Goal: Contribute content

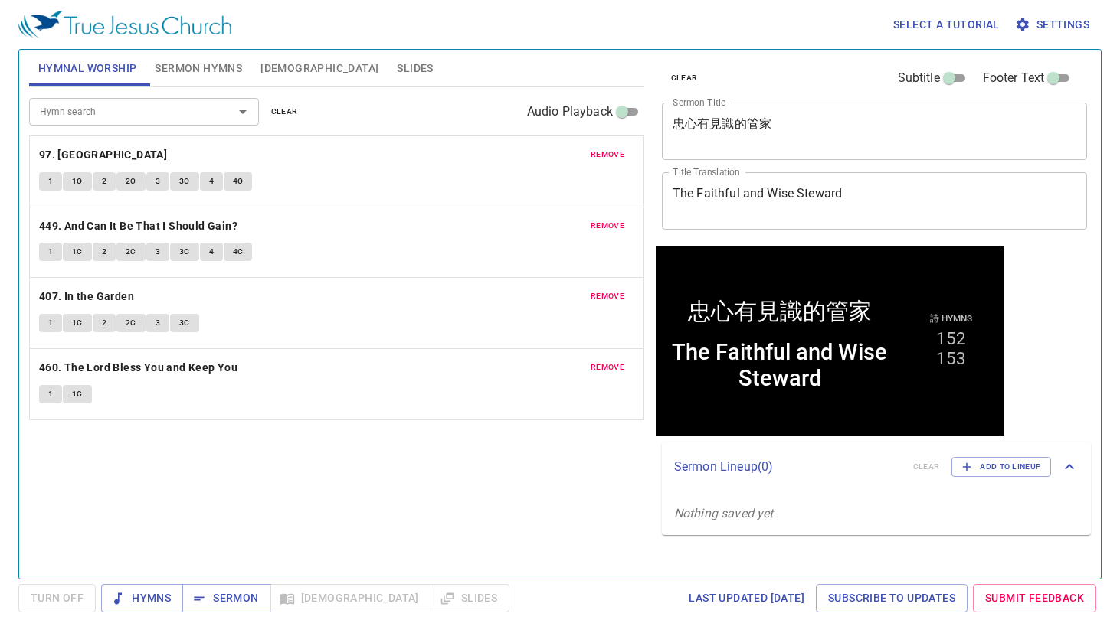
click at [288, 106] on span "clear" at bounding box center [284, 112] width 27 height 14
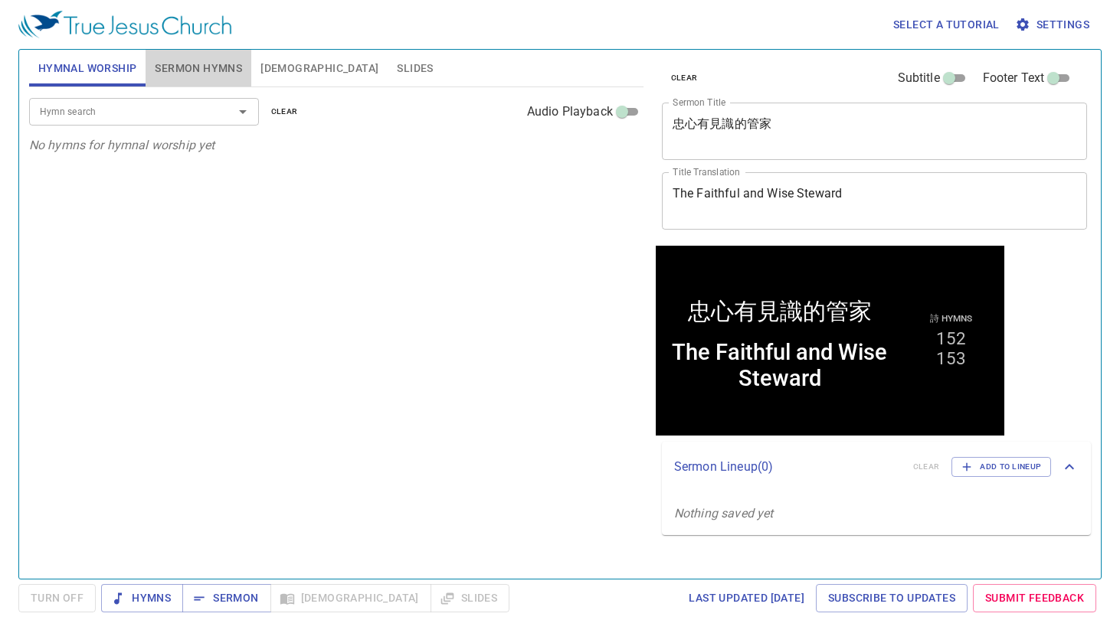
drag, startPoint x: 179, startPoint y: 70, endPoint x: 222, endPoint y: 90, distance: 47.0
click at [179, 70] on span "Sermon Hymns" at bounding box center [198, 68] width 87 height 19
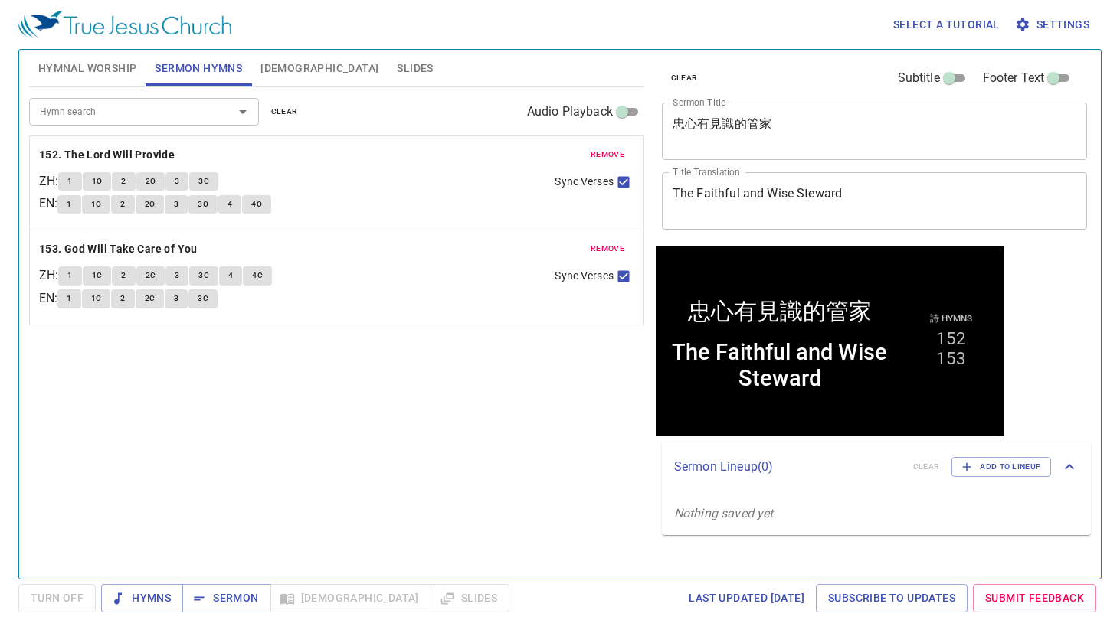
click at [285, 110] on span "clear" at bounding box center [284, 112] width 27 height 14
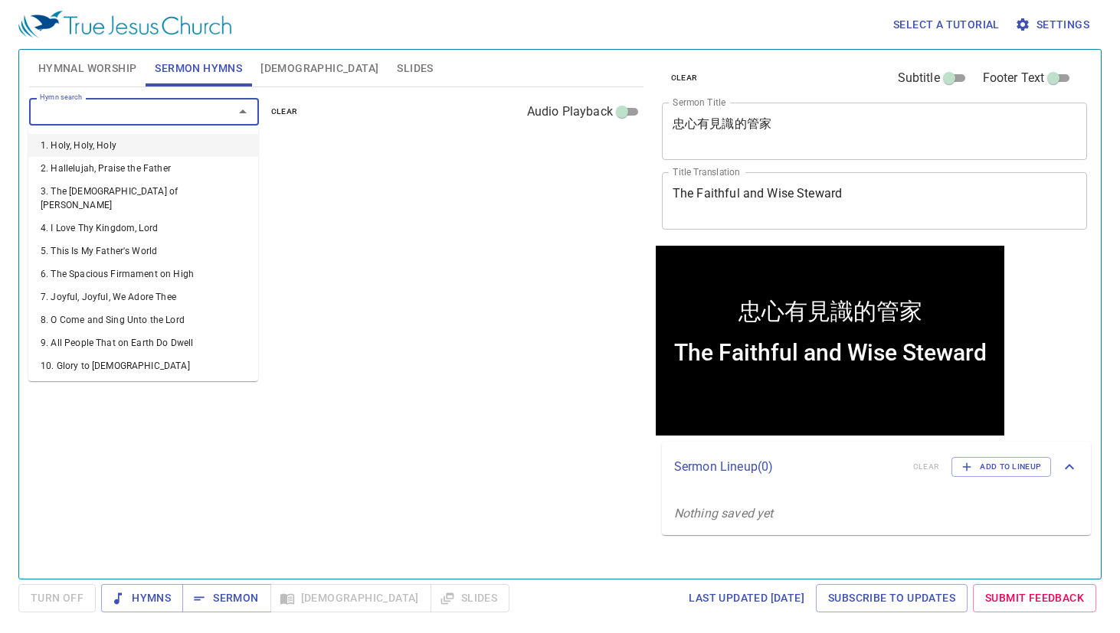
click at [169, 113] on input "Hymn search" at bounding box center [121, 112] width 175 height 18
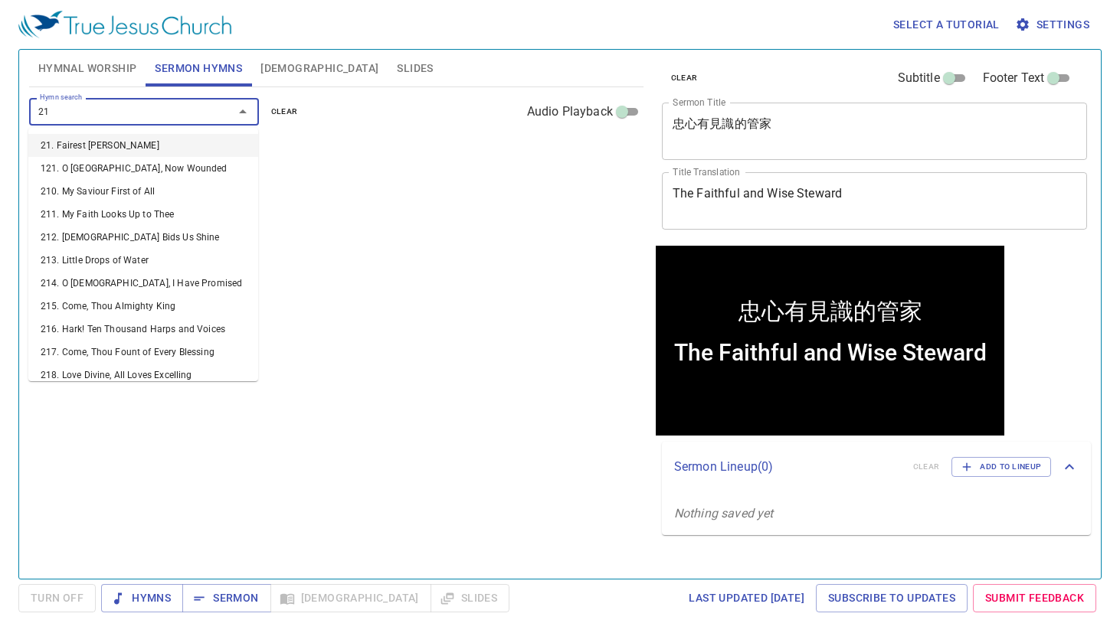
type input "218"
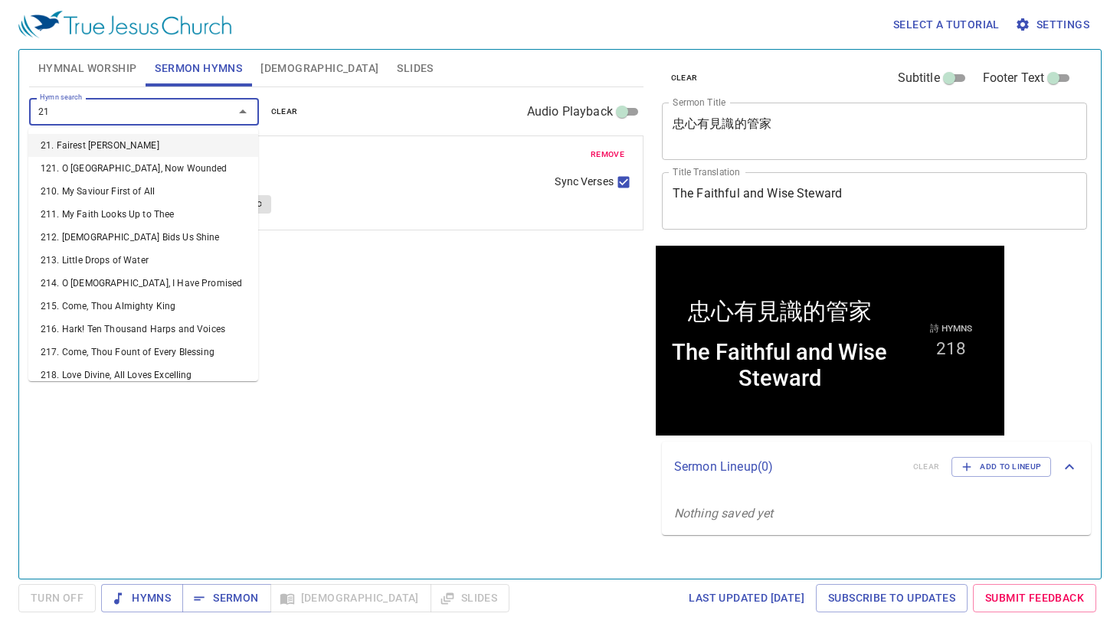
type input "212"
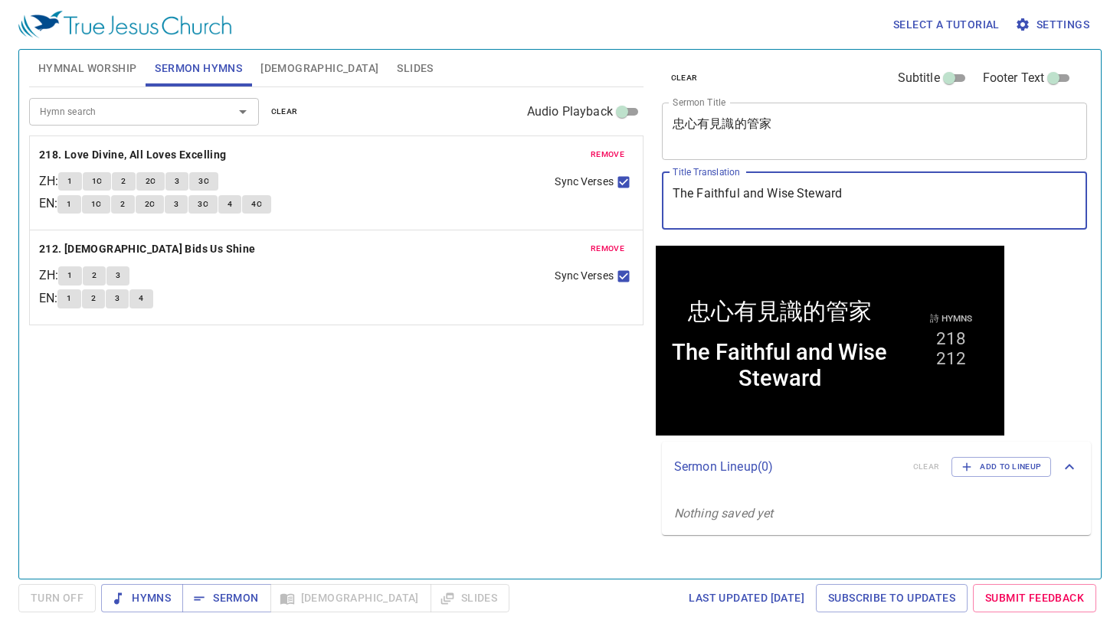
drag, startPoint x: 941, startPoint y: 198, endPoint x: 545, endPoint y: 168, distance: 397.9
click at [545, 168] on div "Hymnal Worship Sermon Hymns [DEMOGRAPHIC_DATA] Slides Hymn search Hymn search c…" at bounding box center [560, 308] width 1074 height 529
paste textarea "rue Religion bridle his tongue"
type textarea "True Religion bridle his tongue"
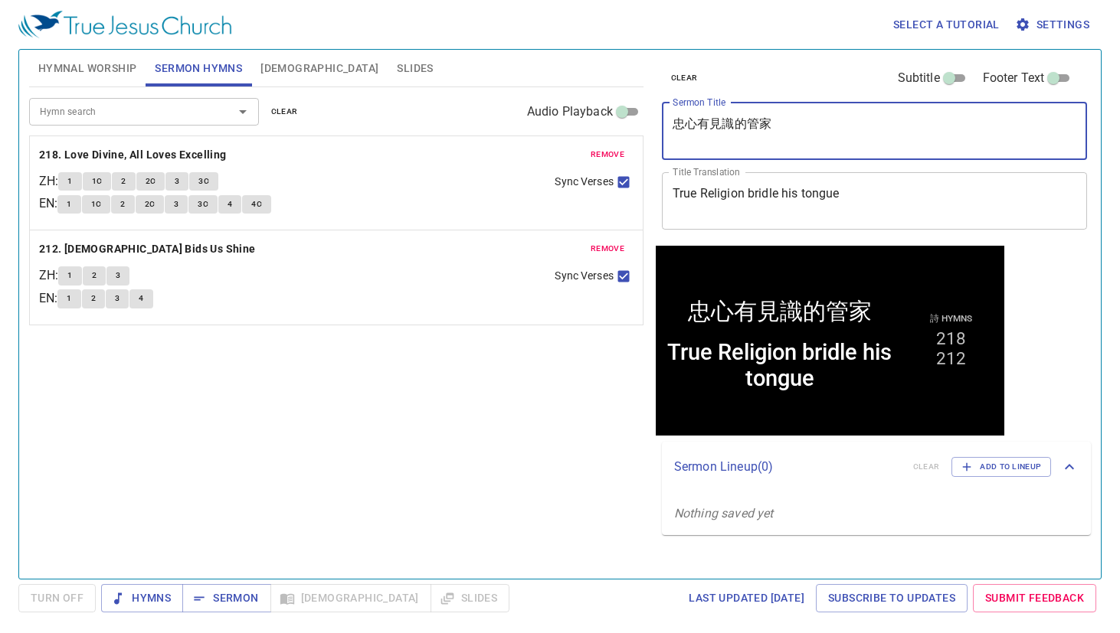
click at [941, 138] on textarea "忠心有見識的管家" at bounding box center [875, 130] width 404 height 29
drag, startPoint x: 911, startPoint y: 133, endPoint x: 599, endPoint y: 117, distance: 312.1
click at [599, 117] on div "Hymnal Worship Sermon Hymns [DEMOGRAPHIC_DATA] Slides Hymn search Hymn search c…" at bounding box center [560, 308] width 1074 height 529
paste textarea "真虔誠 勒住舌頭"
type textarea "真虔誠 勒住舌頭"
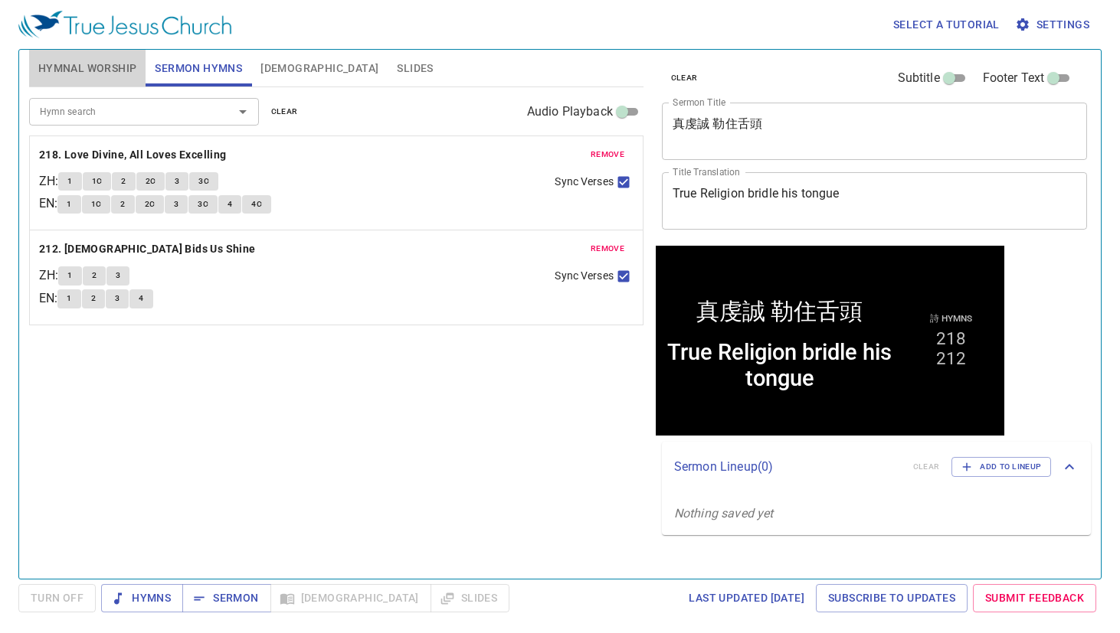
click at [109, 68] on span "Hymnal Worship" at bounding box center [87, 68] width 99 height 19
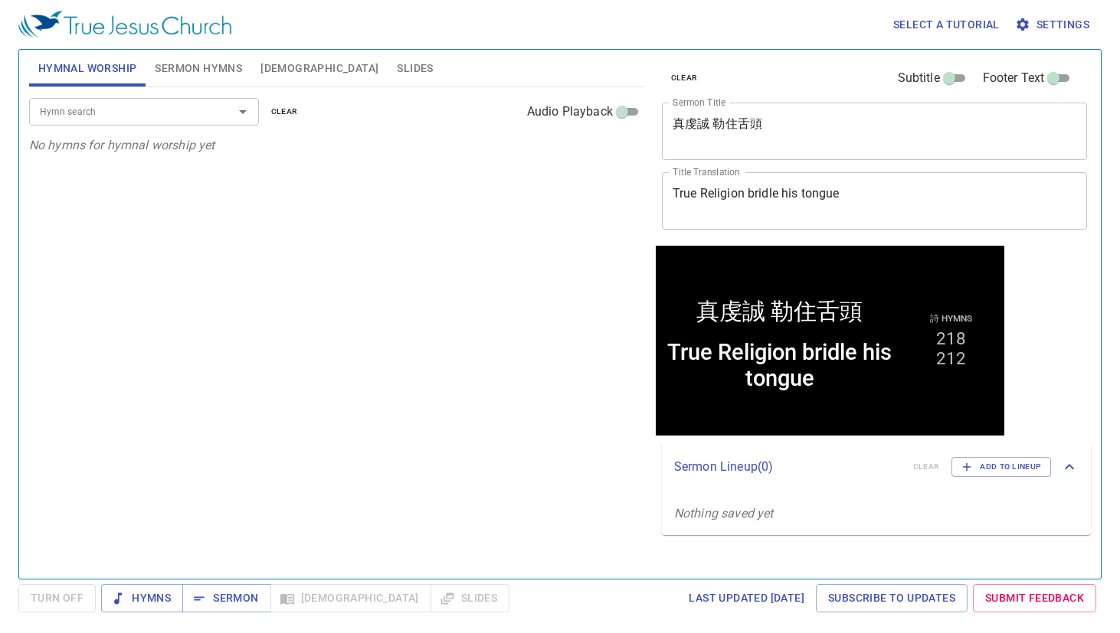
click at [142, 114] on input "Hymn search" at bounding box center [121, 112] width 175 height 18
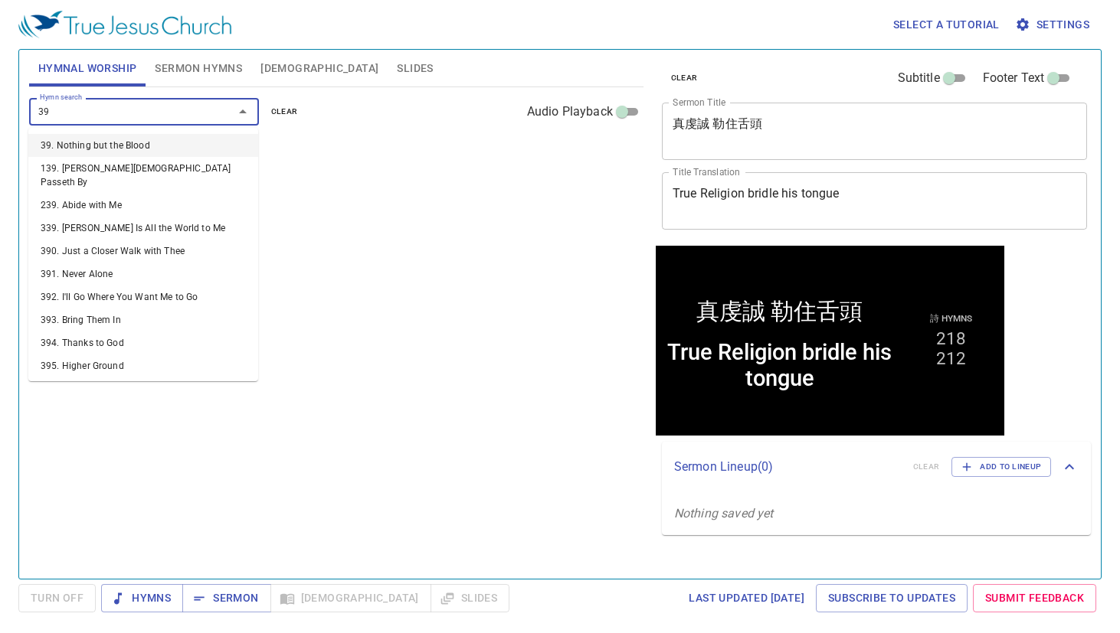
type input "395"
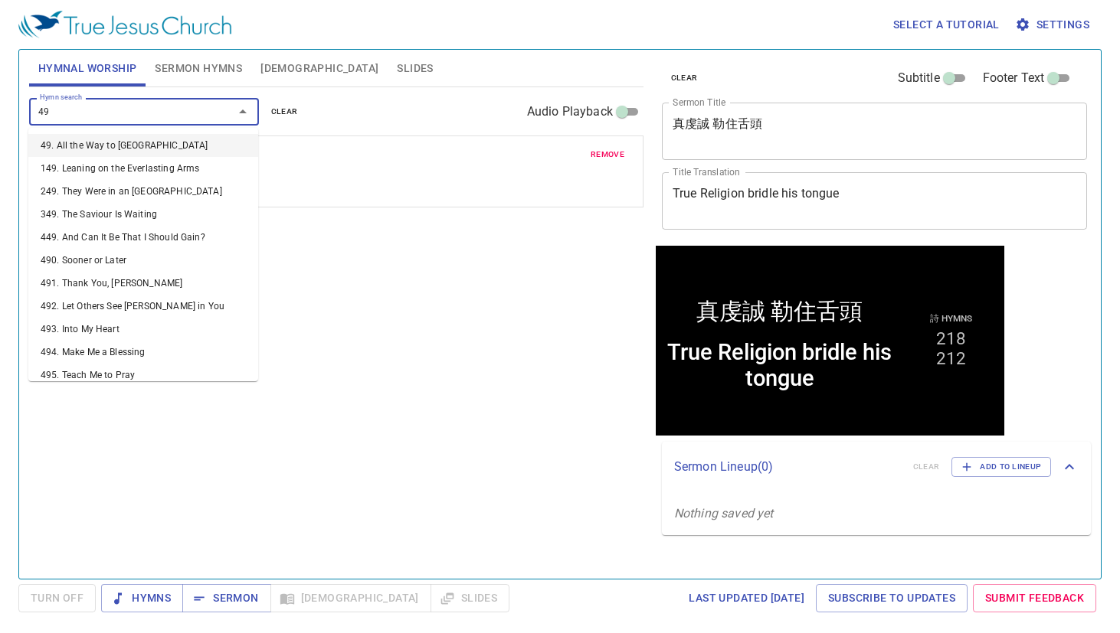
type input "492"
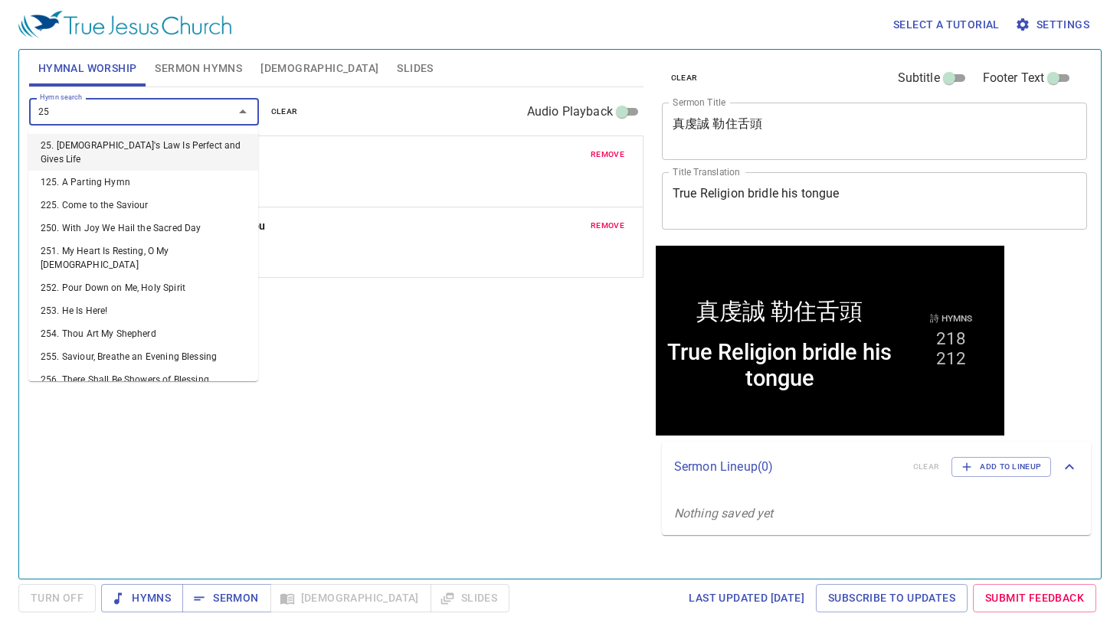
type input "250"
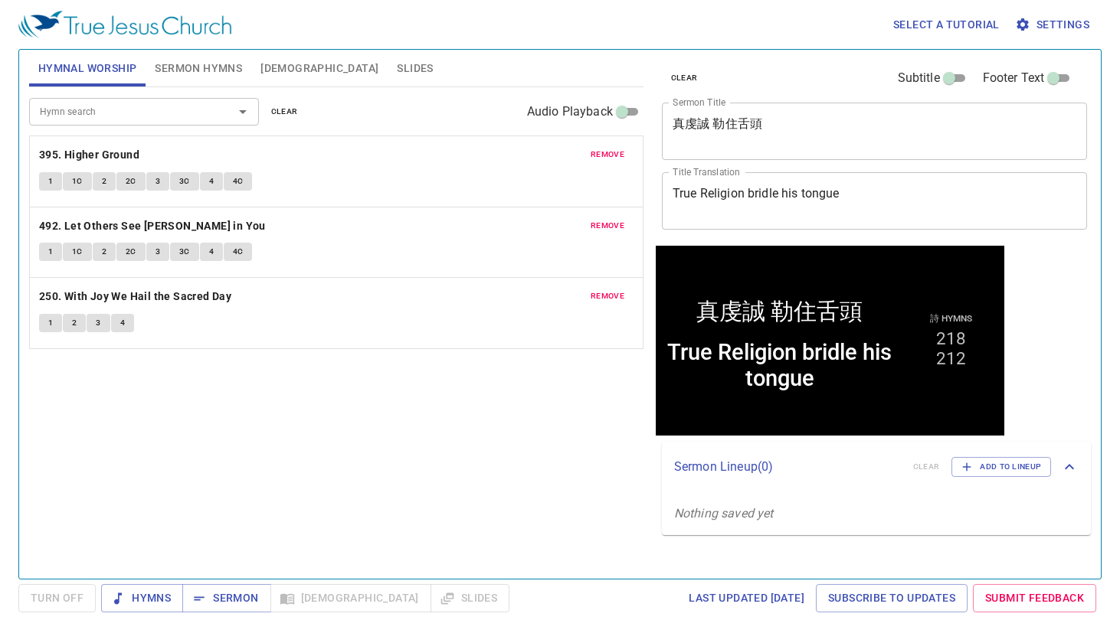
click at [320, 476] on div "Hymn search Hymn search clear Audio Playback remove 395. Higher Ground 1 1C 2 2…" at bounding box center [336, 326] width 614 height 479
click at [235, 594] on span "Sermon" at bounding box center [227, 598] width 64 height 19
click at [539, 447] on div "Hymn search Hymn search clear Audio Playback remove 395. Higher Ground 1 1C 2 2…" at bounding box center [336, 326] width 614 height 479
click at [150, 606] on span "Hymns" at bounding box center [141, 598] width 57 height 19
click at [63, 149] on b "395. Higher Ground" at bounding box center [89, 155] width 100 height 19
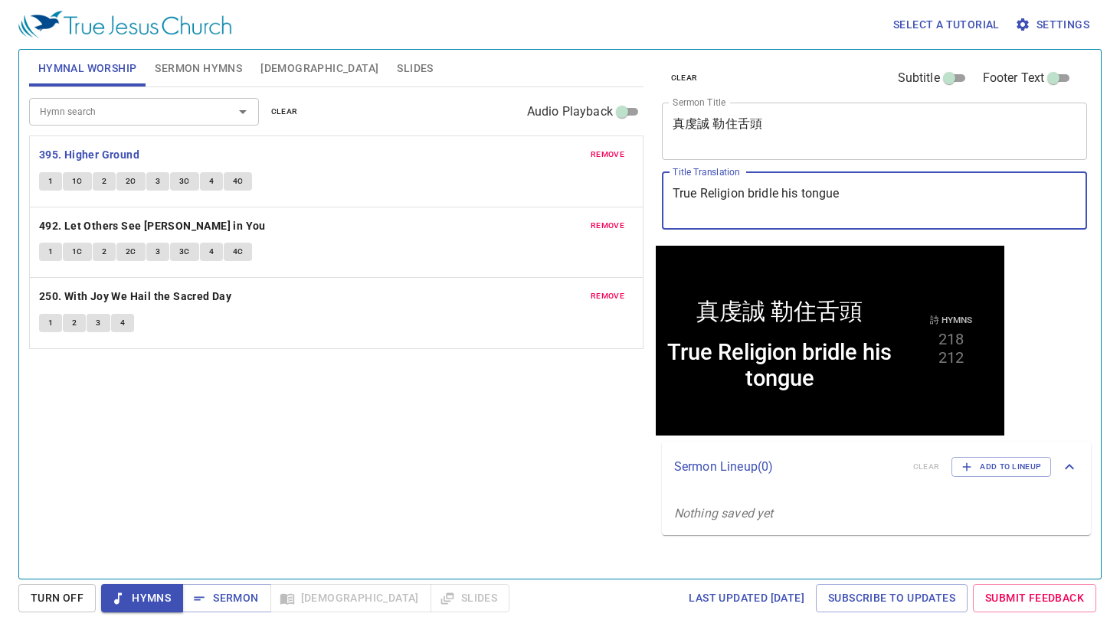
drag, startPoint x: 846, startPoint y: 194, endPoint x: 563, endPoint y: 182, distance: 283.6
click at [563, 182] on div "Hymnal Worship Sermon Hymns [DEMOGRAPHIC_DATA] Slides Hymn search Hymn search c…" at bounding box center [560, 308] width 1074 height 529
paste textarea "Bridle His T"
type textarea "True Religion Bridle His Tongue"
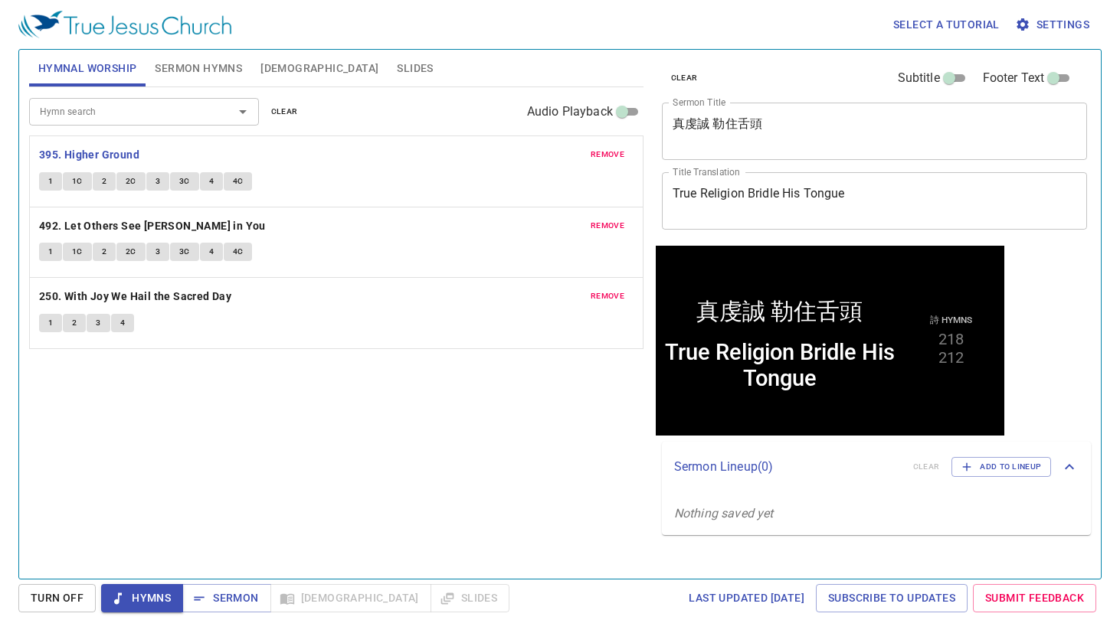
click at [306, 449] on div "Hymn search Hymn search clear Audio Playback remove 395. Higher Ground 1 1C 2 2…" at bounding box center [336, 326] width 614 height 479
click at [158, 224] on b "492. Let Others See [PERSON_NAME] in You" at bounding box center [152, 226] width 227 height 19
click at [398, 503] on div "Hymn search Hymn search clear Audio Playback remove 395. Higher Ground 1 1C 2 2…" at bounding box center [336, 326] width 614 height 479
click at [450, 42] on div "Select a tutorial Settings" at bounding box center [556, 24] width 1077 height 49
click at [234, 603] on span "Sermon" at bounding box center [227, 598] width 64 height 19
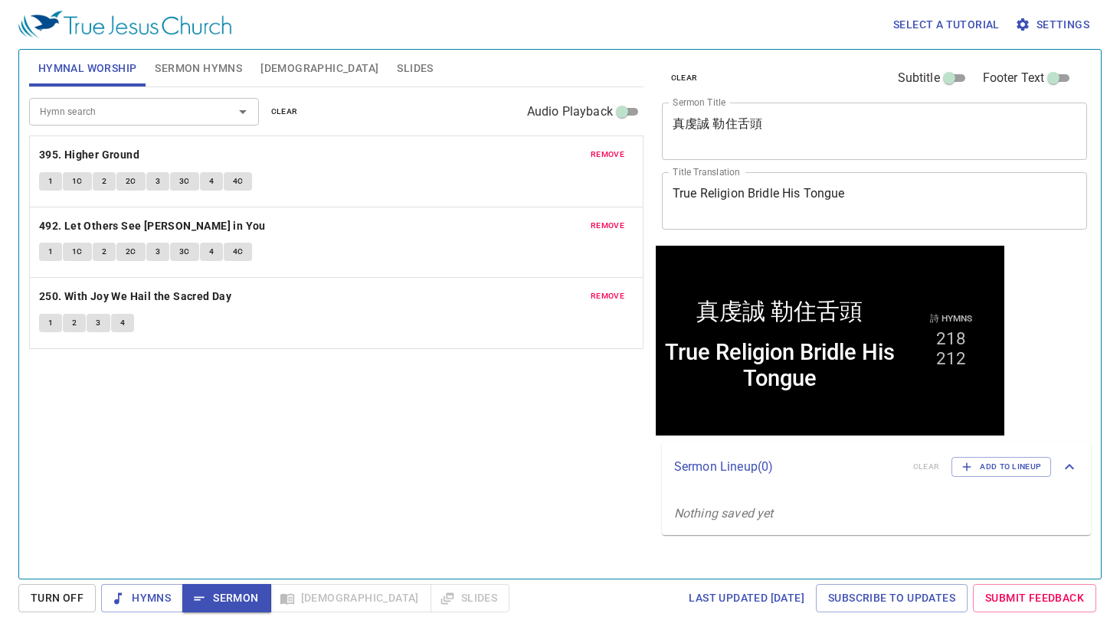
click at [166, 72] on span "Sermon Hymns" at bounding box center [198, 68] width 87 height 19
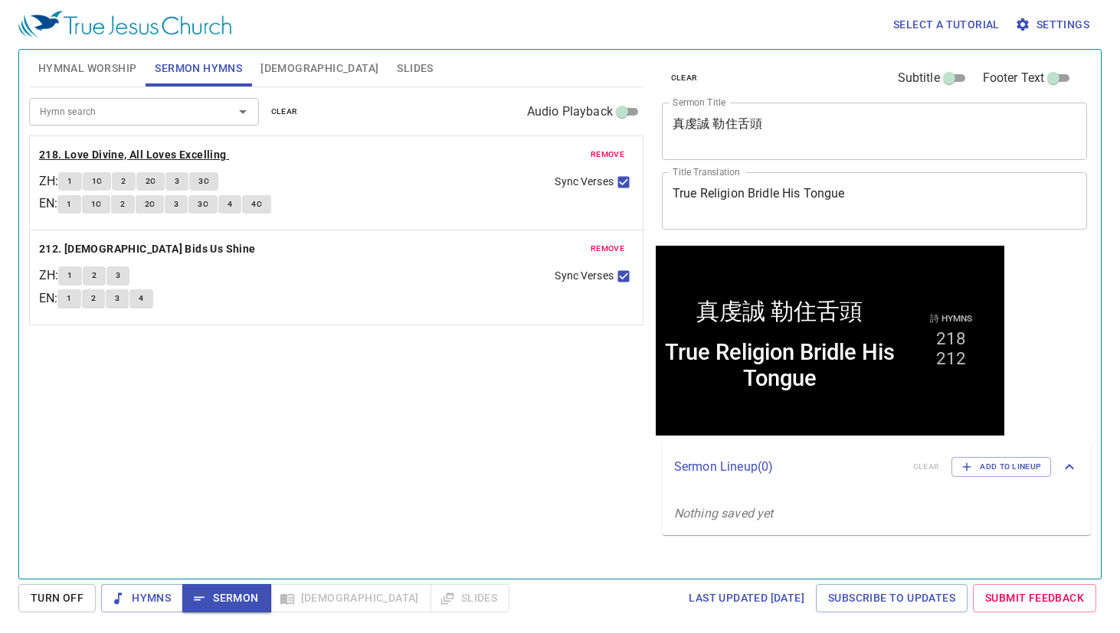
click at [196, 149] on b "218. Love Divine, All Loves Excelling" at bounding box center [133, 155] width 188 height 19
click at [237, 592] on span "Sermon" at bounding box center [227, 598] width 64 height 19
click at [397, 68] on span "Slides" at bounding box center [415, 68] width 36 height 19
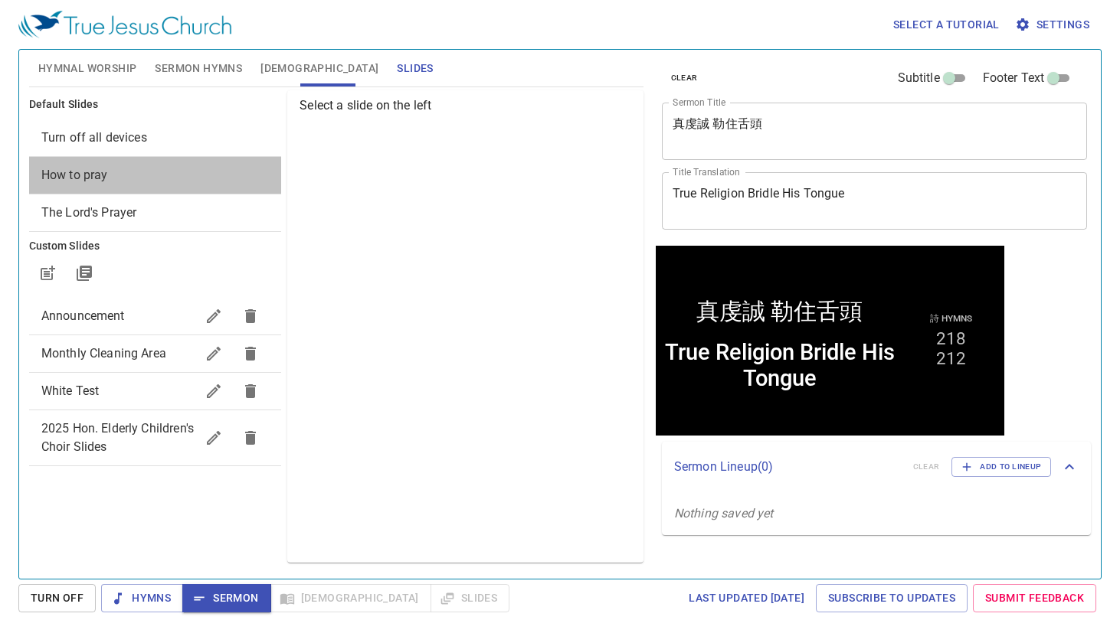
click at [143, 163] on div "How to pray" at bounding box center [155, 175] width 253 height 37
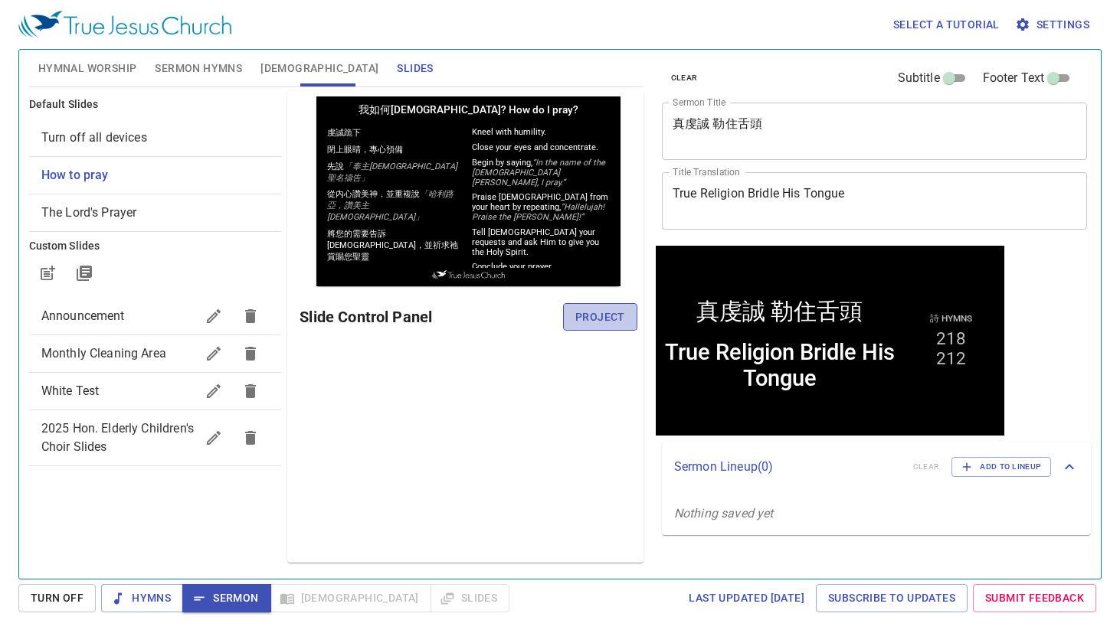
click at [597, 308] on span "Project" at bounding box center [600, 317] width 50 height 19
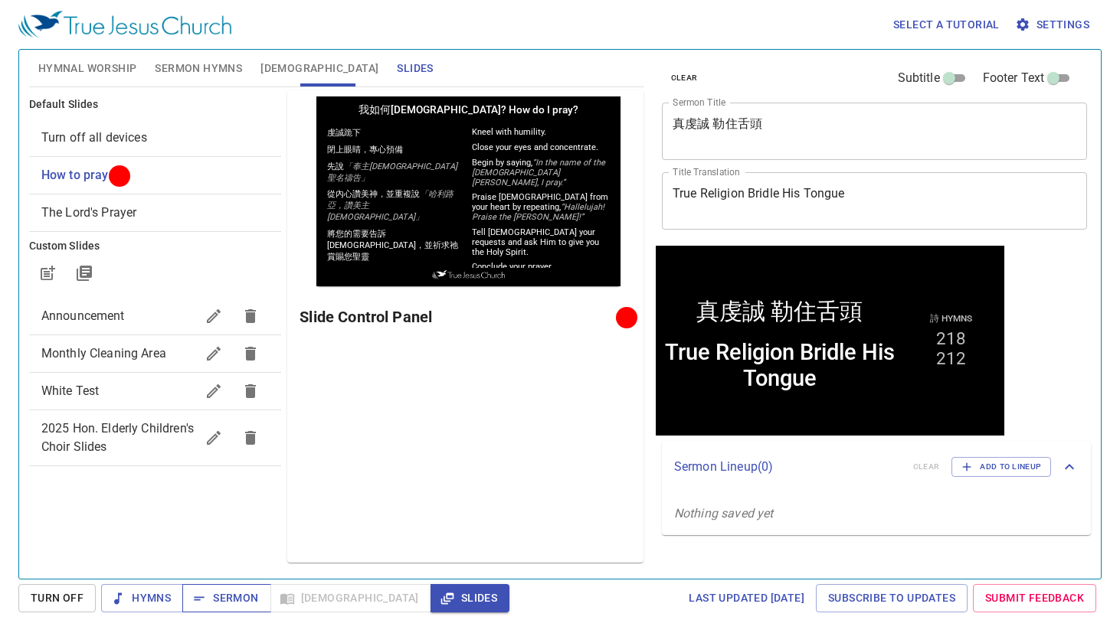
click at [248, 600] on span "Sermon" at bounding box center [227, 598] width 64 height 19
